Goal: Information Seeking & Learning: Learn about a topic

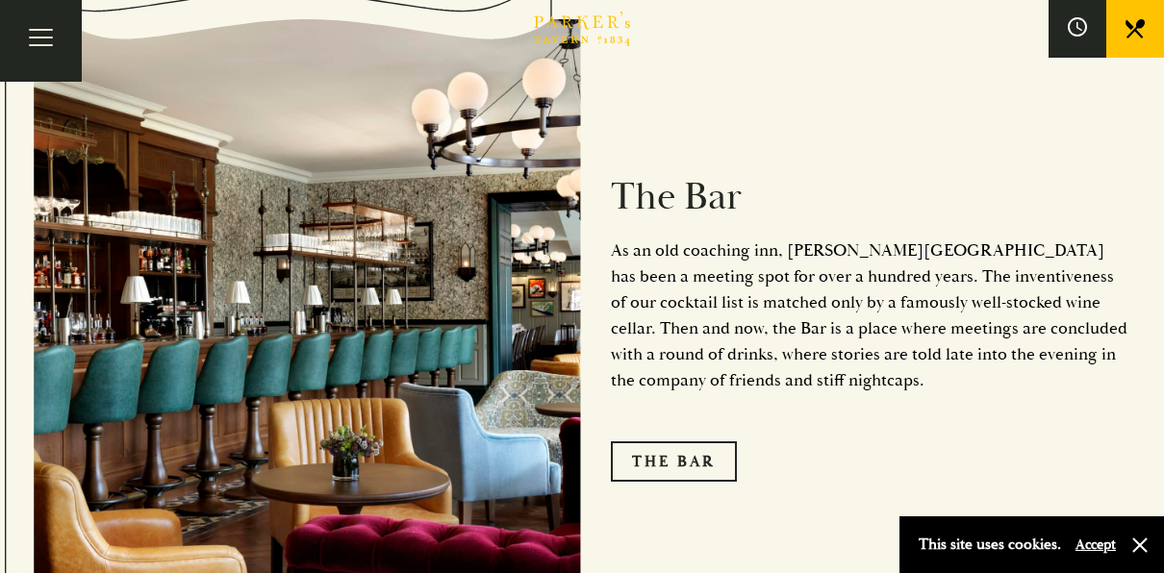
scroll to position [2213, 0]
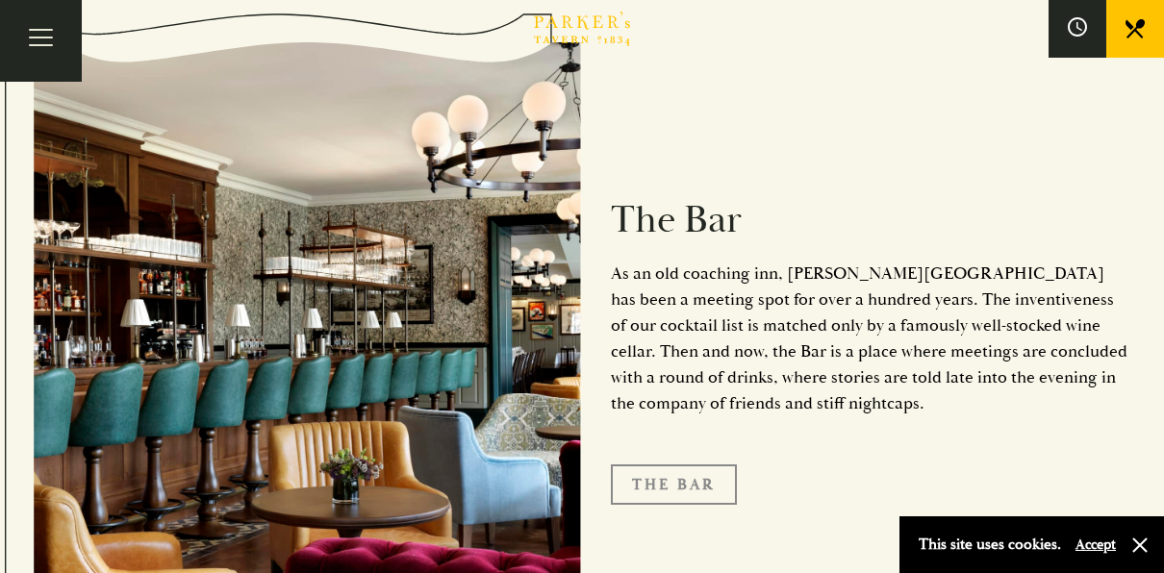
click at [679, 465] on link "The Bar" at bounding box center [674, 485] width 126 height 40
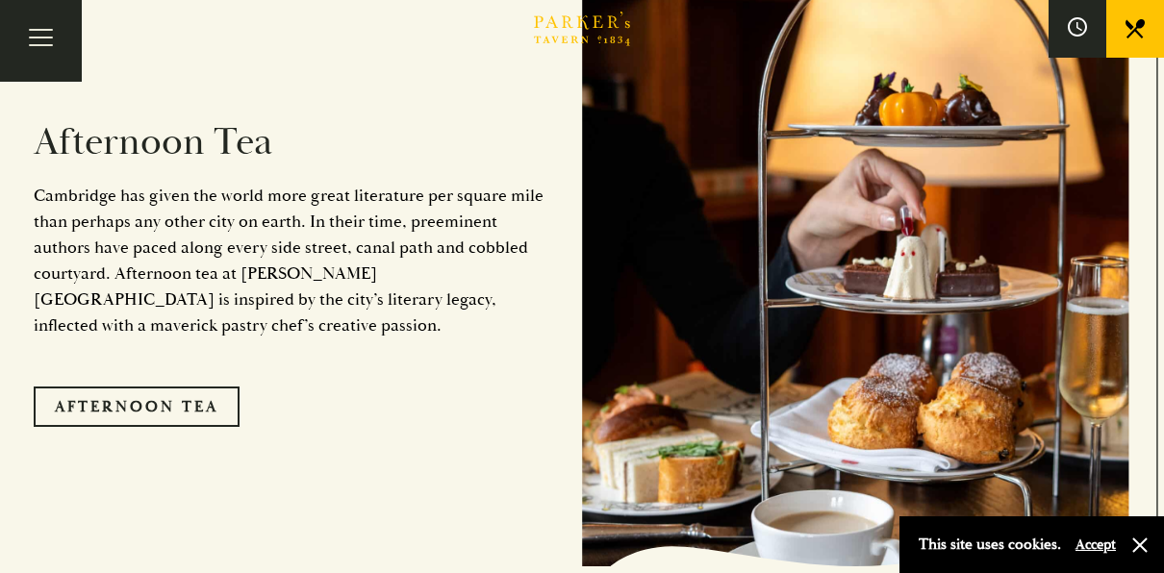
scroll to position [3079, 0]
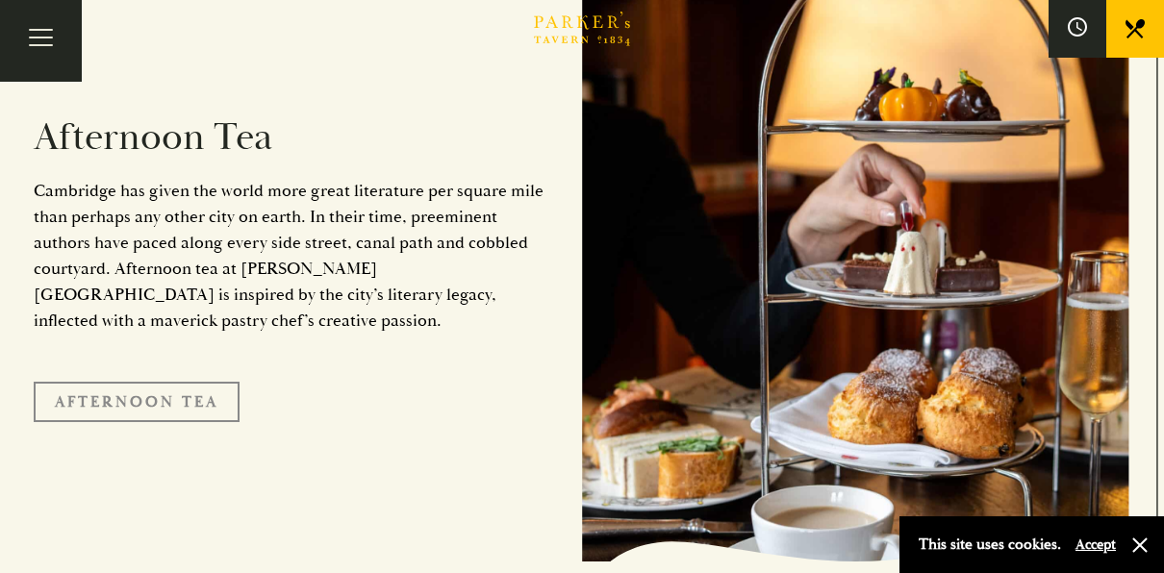
click at [142, 382] on link "Afternoon Tea" at bounding box center [137, 402] width 206 height 40
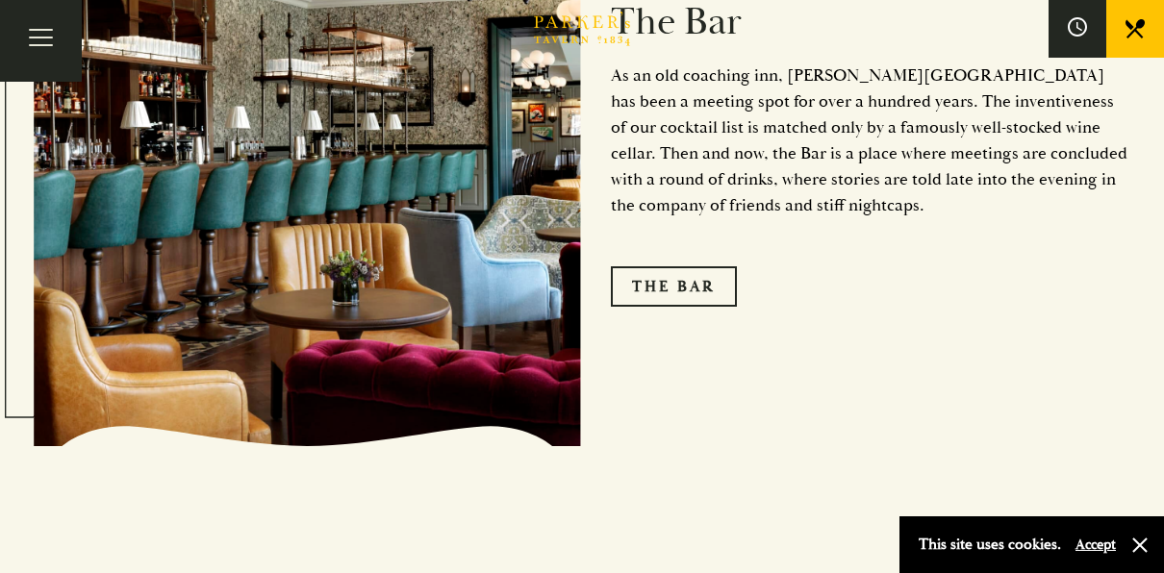
scroll to position [2405, 0]
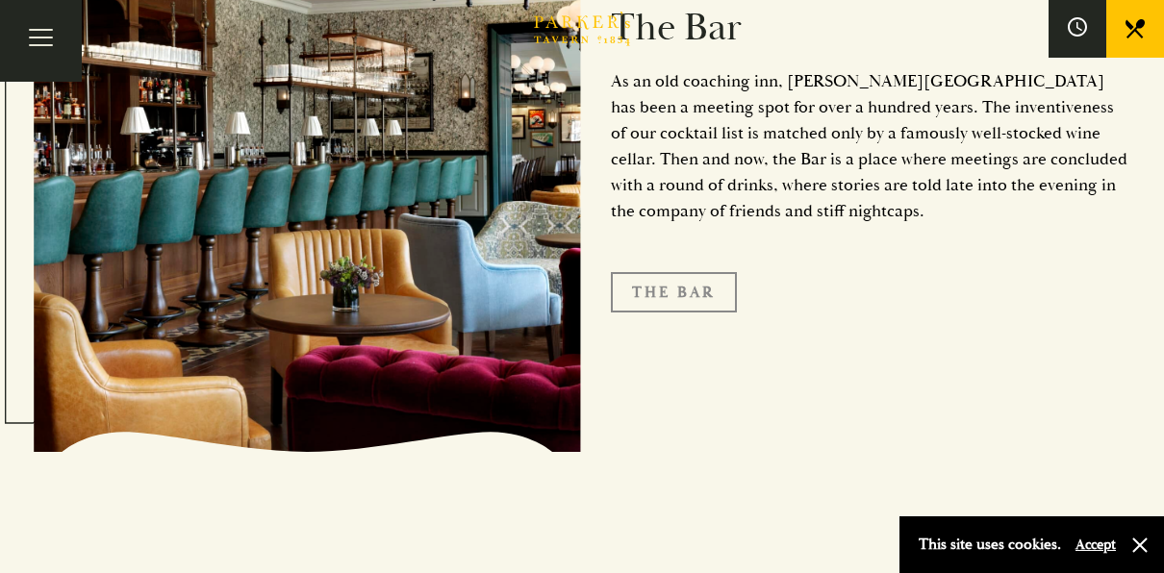
click at [648, 272] on link "The Bar" at bounding box center [674, 292] width 126 height 40
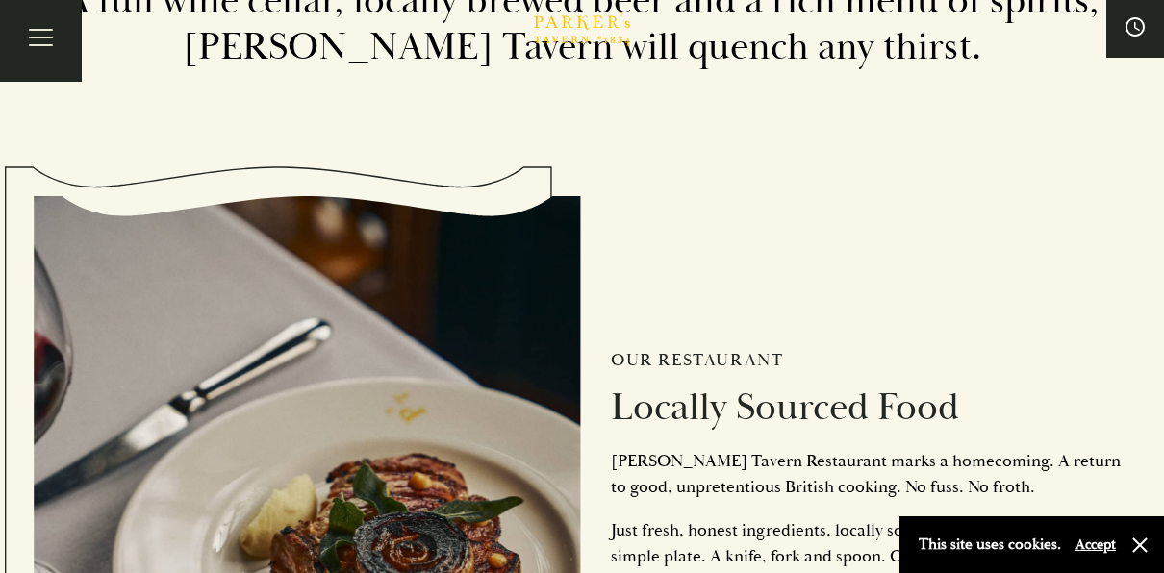
scroll to position [3704, 0]
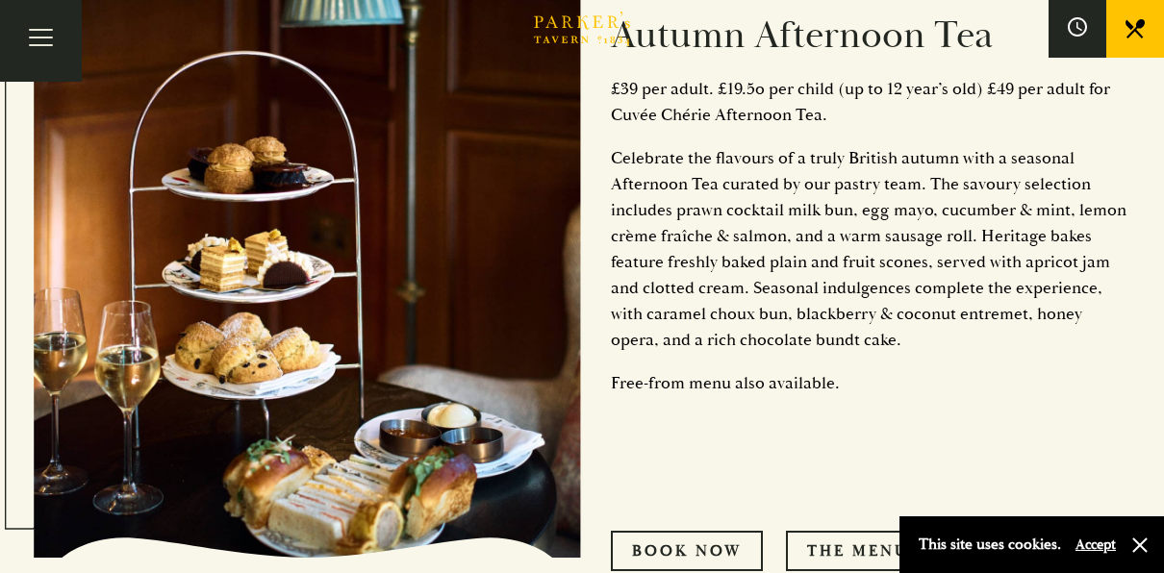
scroll to position [866, 0]
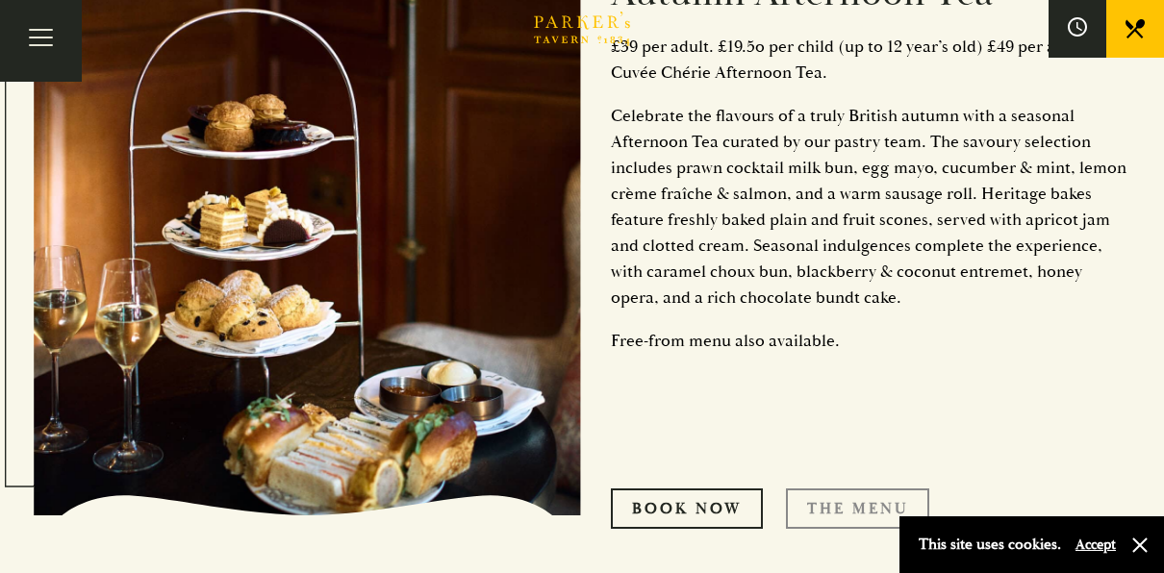
click at [821, 506] on link "THE MENU" at bounding box center [857, 509] width 143 height 40
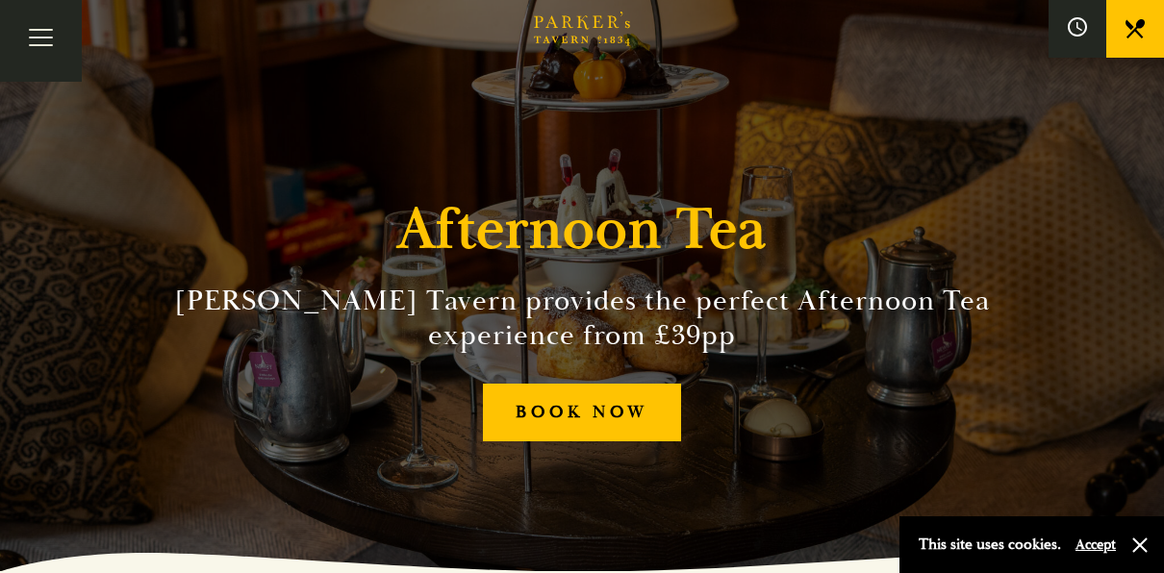
scroll to position [0, 0]
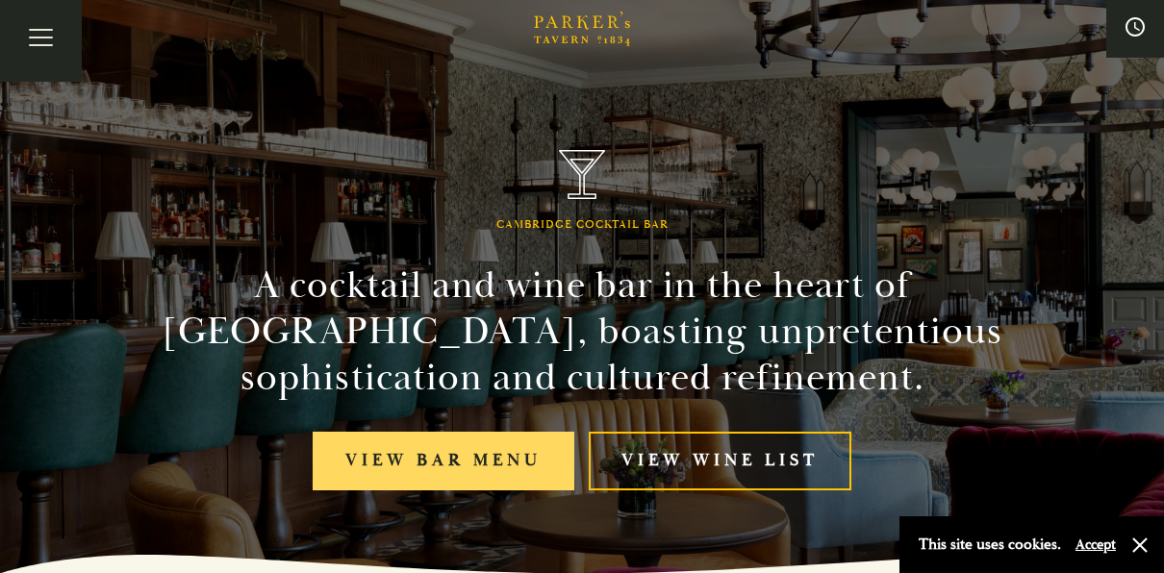
click at [453, 455] on link "View bar menu" at bounding box center [444, 461] width 262 height 59
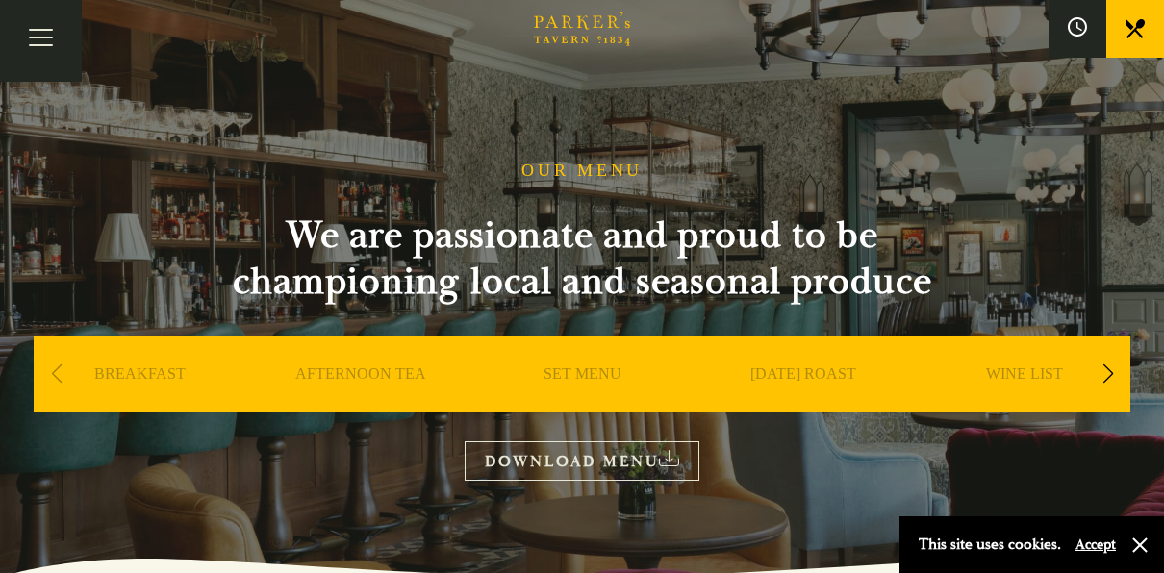
click at [565, 368] on link "SET MENU" at bounding box center [583, 403] width 78 height 77
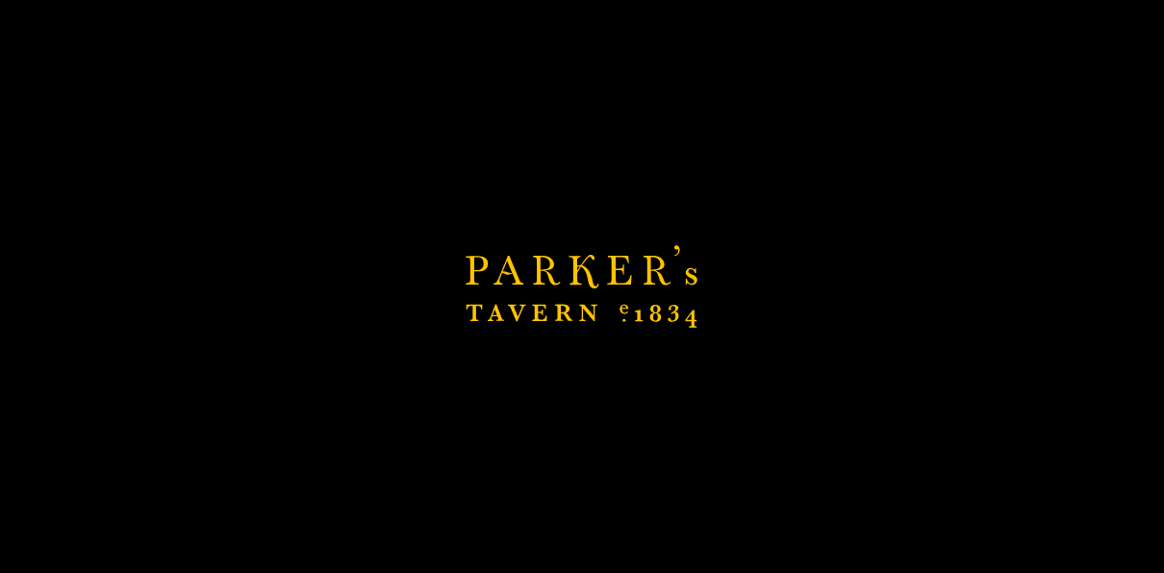
scroll to position [481, 0]
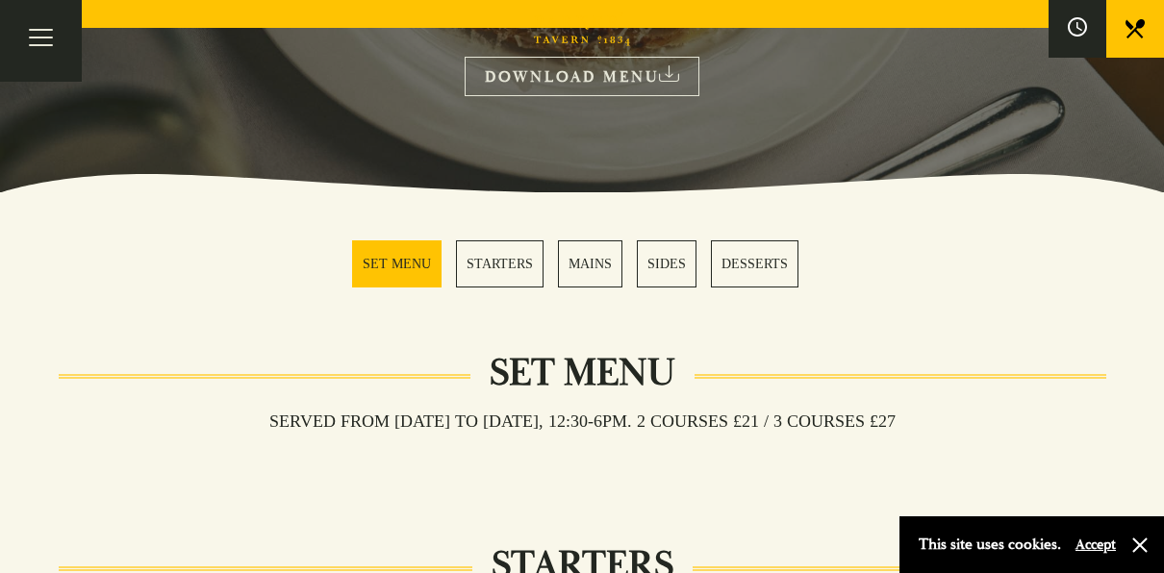
scroll to position [289, 0]
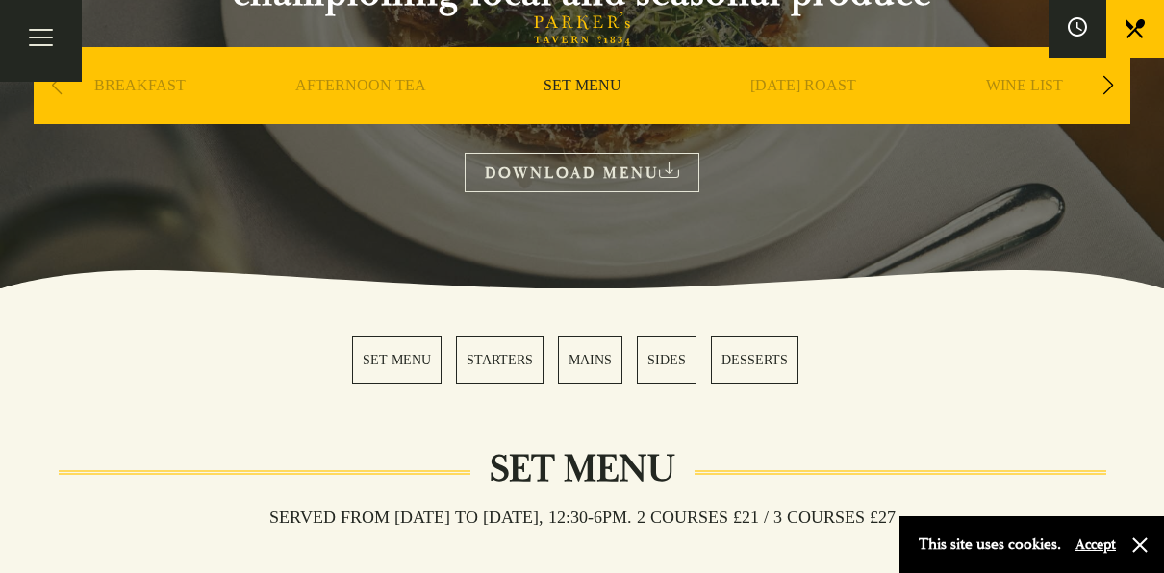
click at [584, 355] on link "MAINS" at bounding box center [590, 360] width 64 height 47
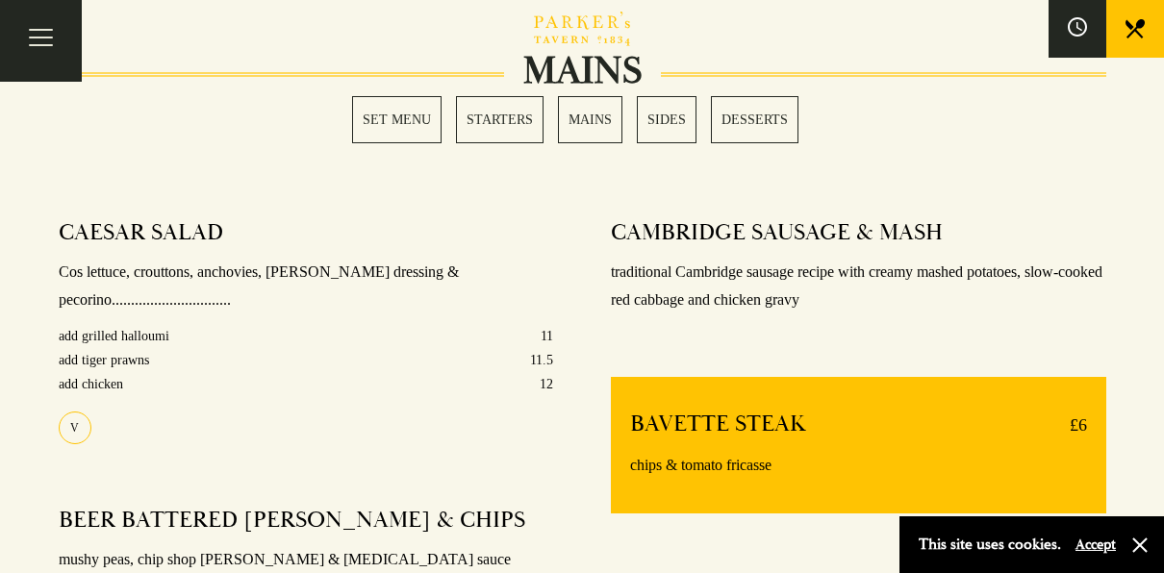
scroll to position [1437, 0]
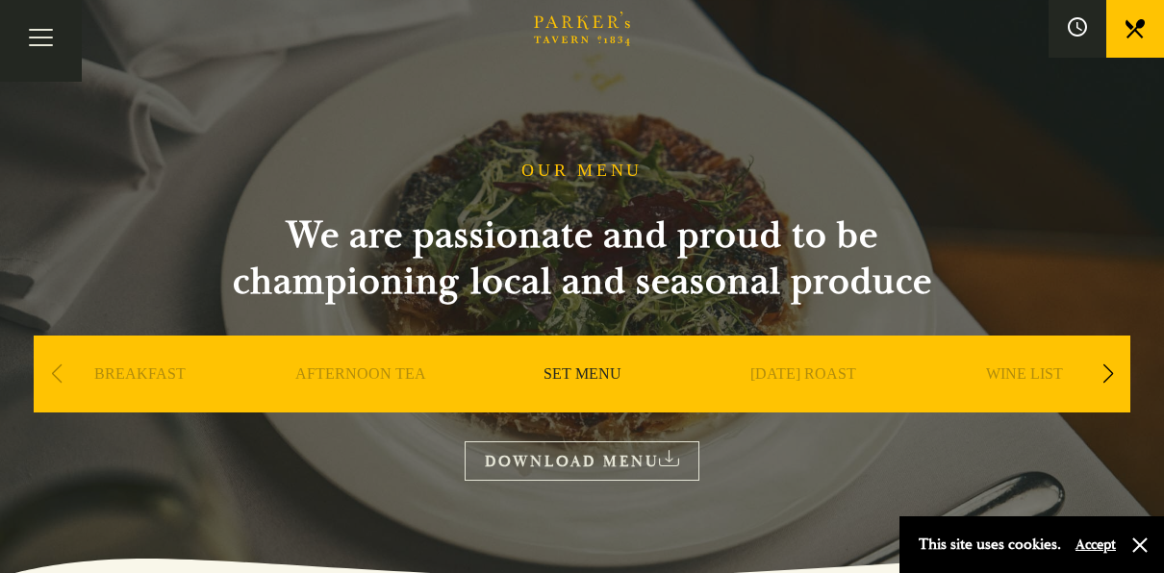
click at [49, 373] on div "Previous slide" at bounding box center [56, 374] width 26 height 42
click at [1102, 377] on div "Next slide" at bounding box center [1108, 374] width 26 height 42
click at [1098, 376] on div "Next slide" at bounding box center [1108, 374] width 26 height 42
click at [800, 369] on link "A LA CARTE" at bounding box center [803, 403] width 89 height 77
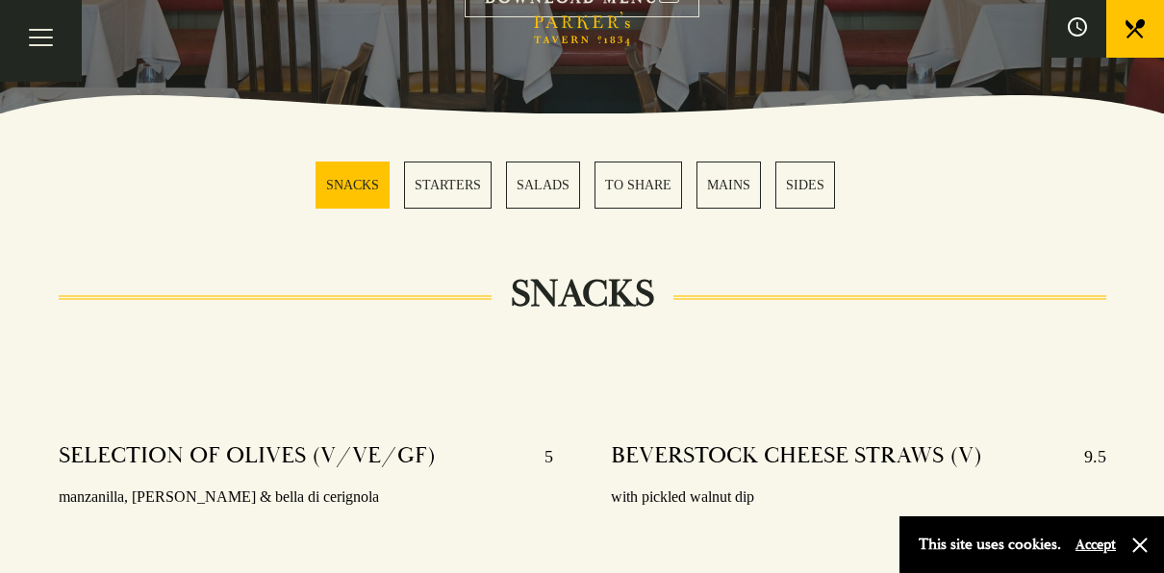
scroll to position [577, 0]
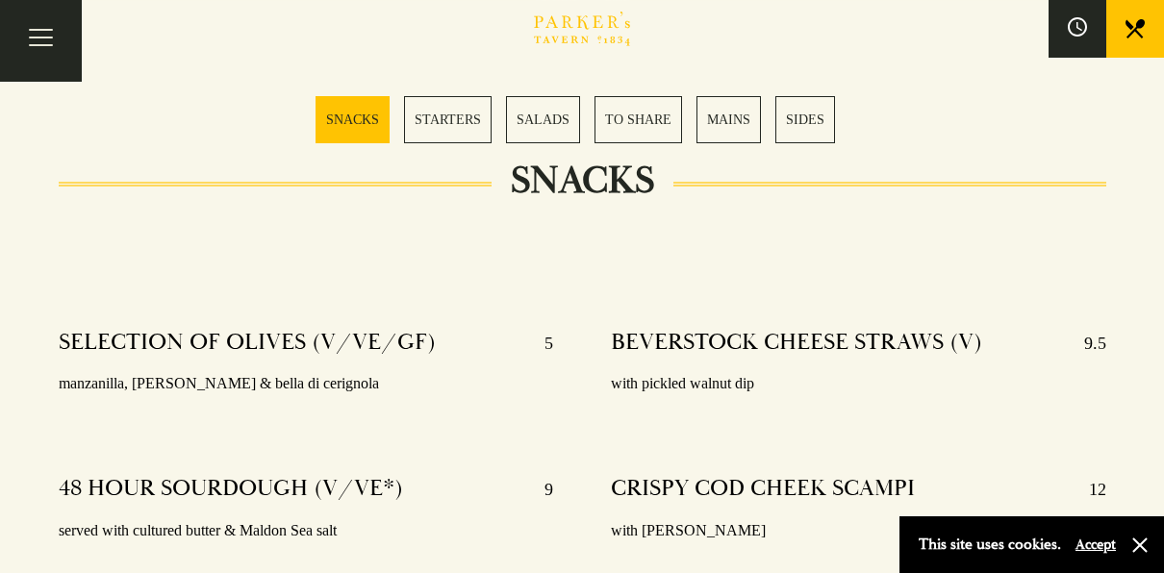
click at [713, 114] on link "MAINS" at bounding box center [729, 119] width 64 height 47
